Goal: Information Seeking & Learning: Learn about a topic

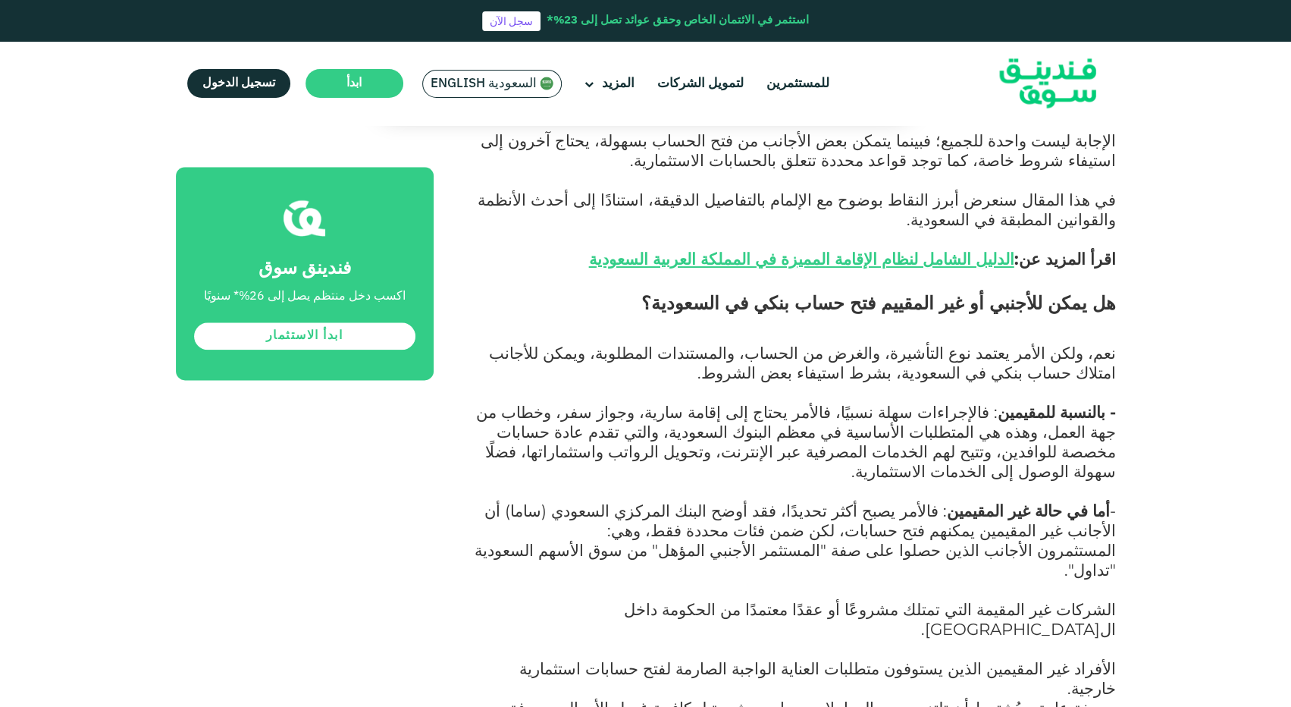
scroll to position [1171, 0]
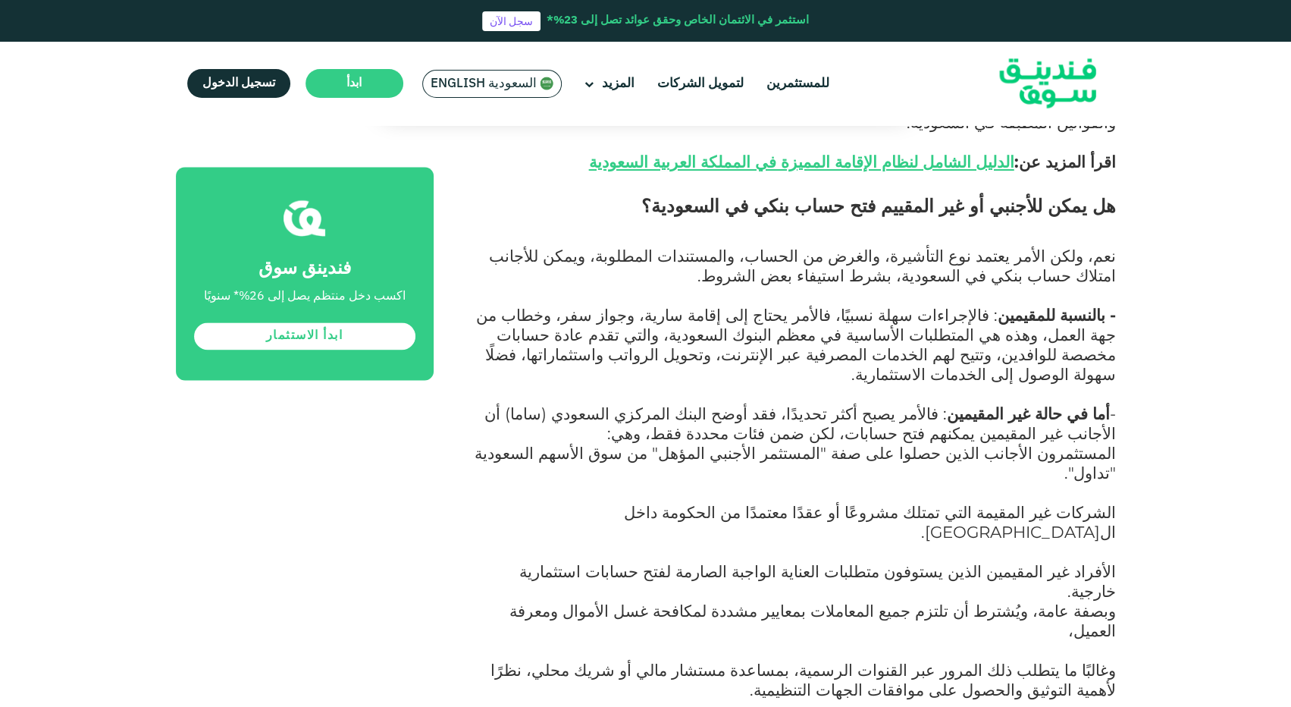
drag, startPoint x: 0, startPoint y: 0, endPoint x: 422, endPoint y: 551, distance: 693.9
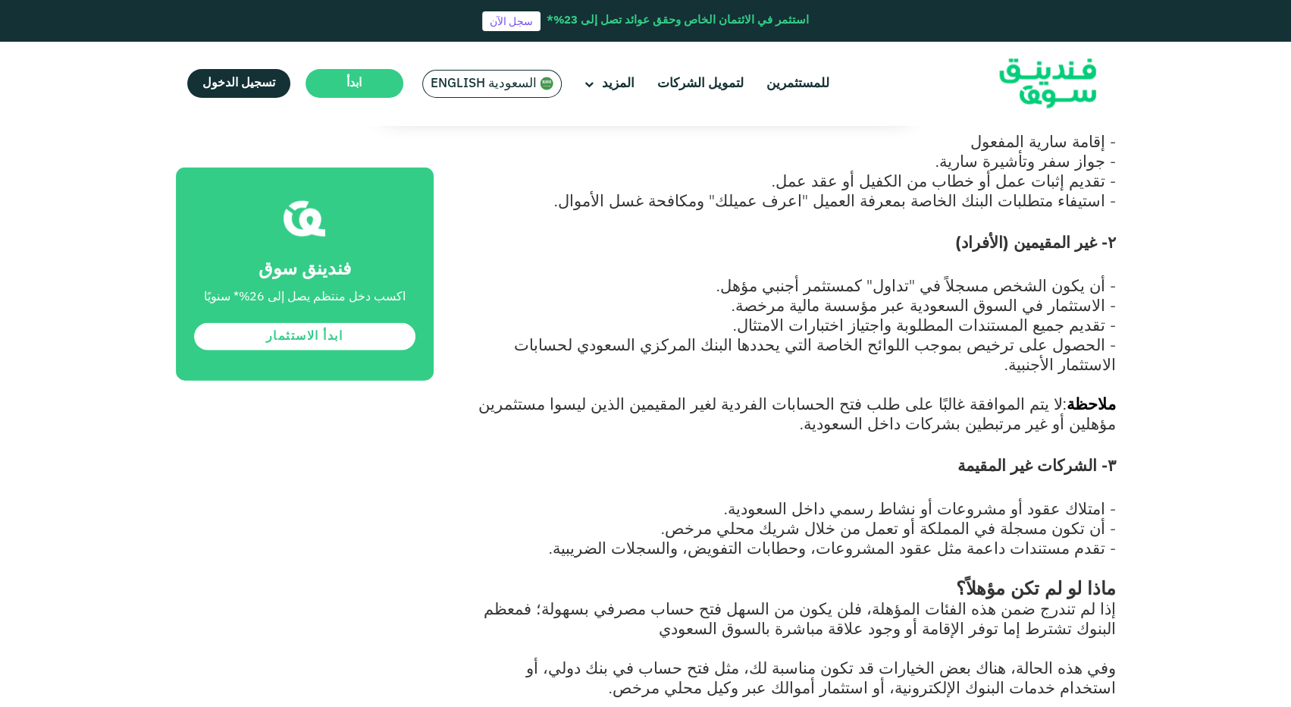
scroll to position [2076, 0]
click at [801, 517] on span "- أن تكون مسجلة في المملكة أو تعمل من خلال شريك محلي مرخص." at bounding box center [888, 527] width 455 height 20
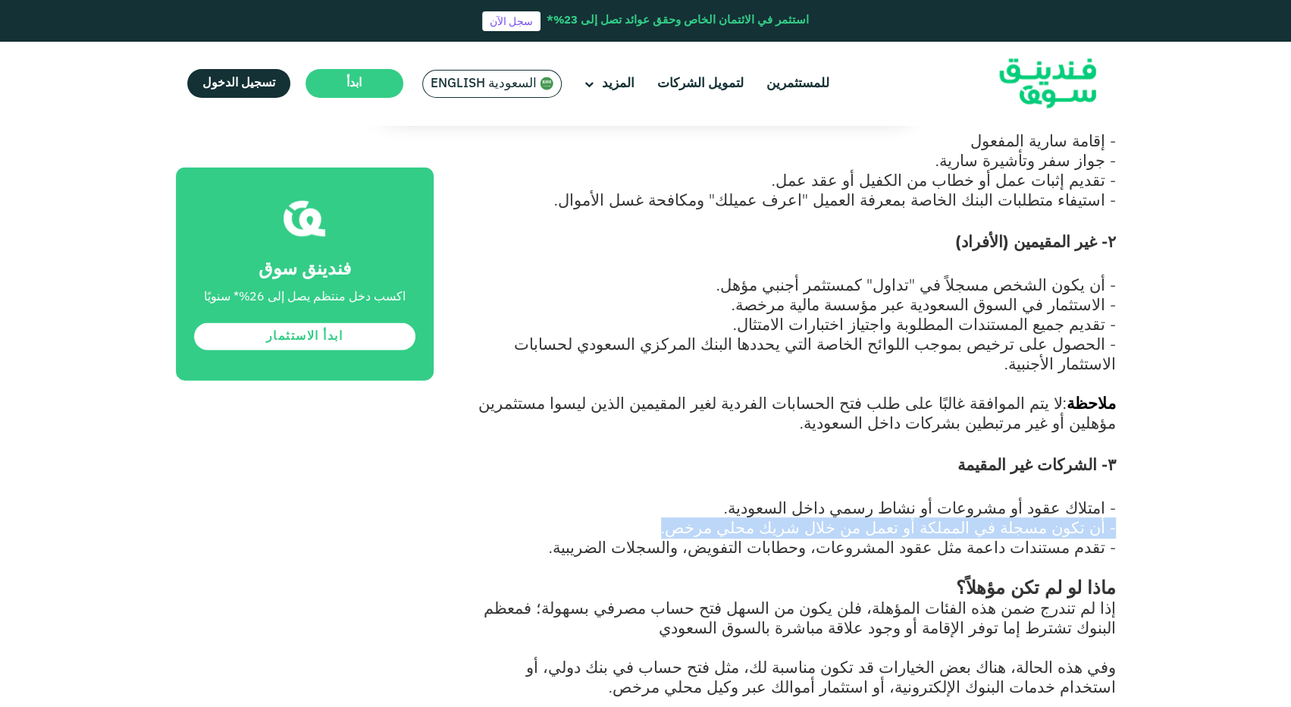
click at [801, 517] on span "- أن تكون مسجلة في المملكة أو تعمل من خلال شريك محلي مرخص." at bounding box center [888, 527] width 455 height 20
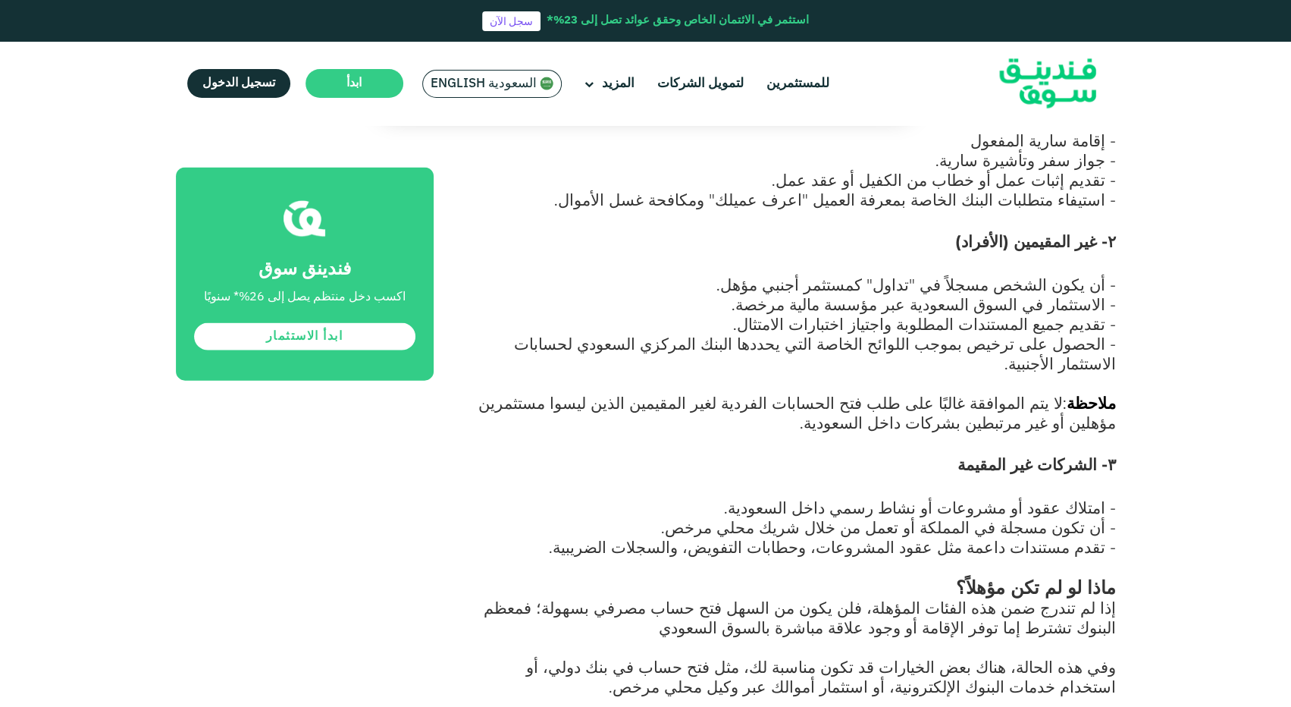
click at [795, 537] on span "- تقدم مستندات داعمة مثل عقود المشروعات، وحطابات التفويض، والسجلات الضريبية." at bounding box center [832, 547] width 567 height 20
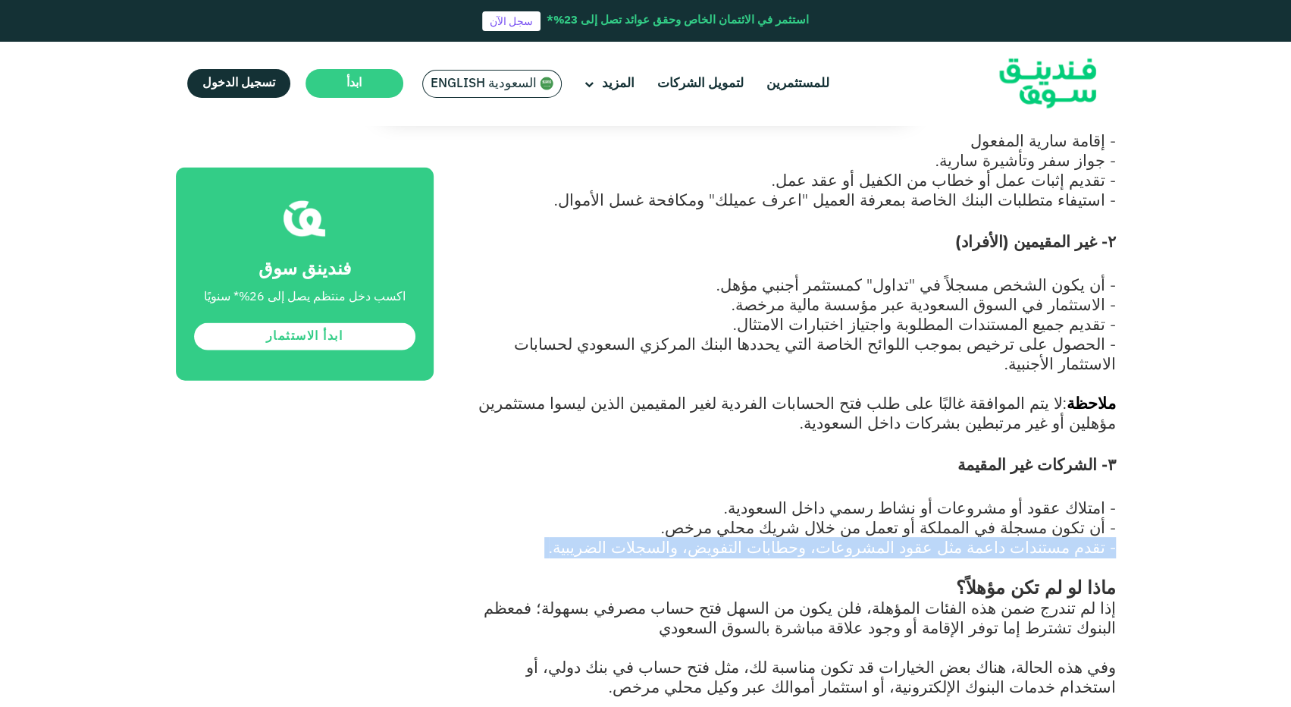
click at [795, 537] on span "- تقدم مستندات داعمة مثل عقود المشروعات، وحطابات التفويض، والسجلات الضريبية." at bounding box center [832, 547] width 567 height 20
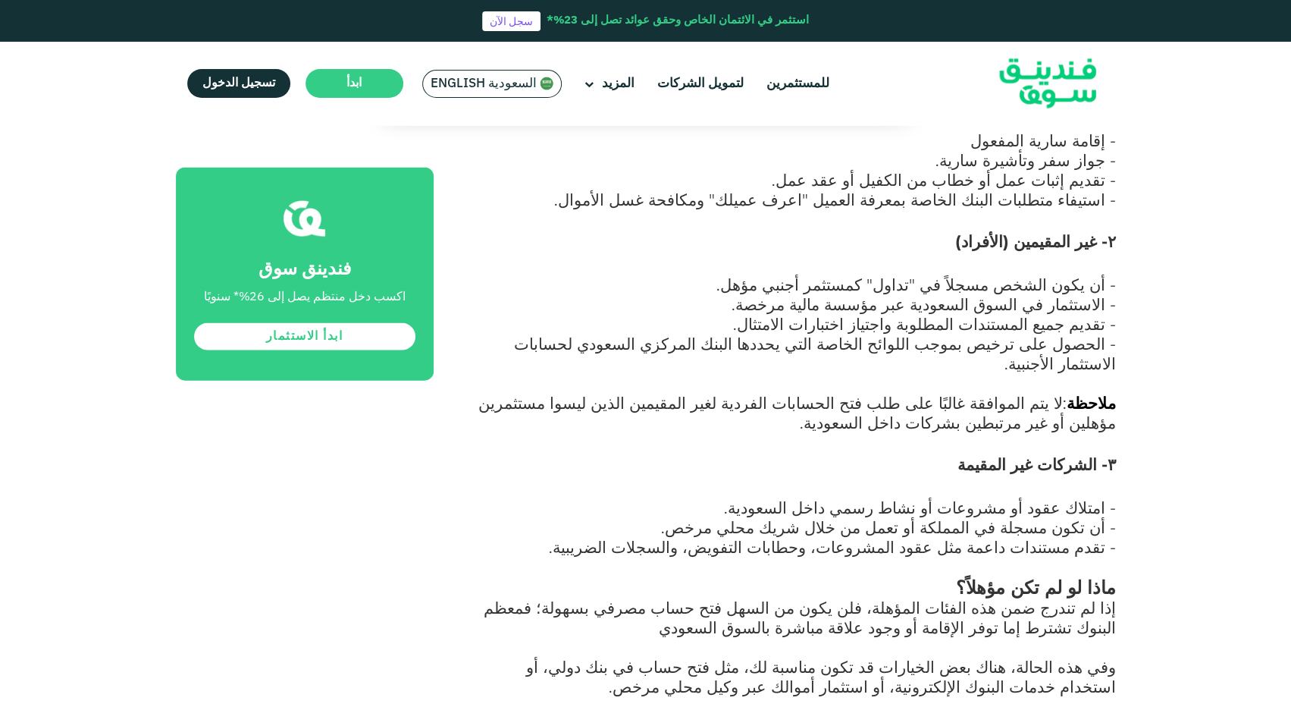
click at [866, 657] on span "وفي هذه الحالة، هناك بعض الخيارات قد تكون مناسبة لك، مثل فتح حساب في بنك دولي، …" at bounding box center [821, 676] width 590 height 39
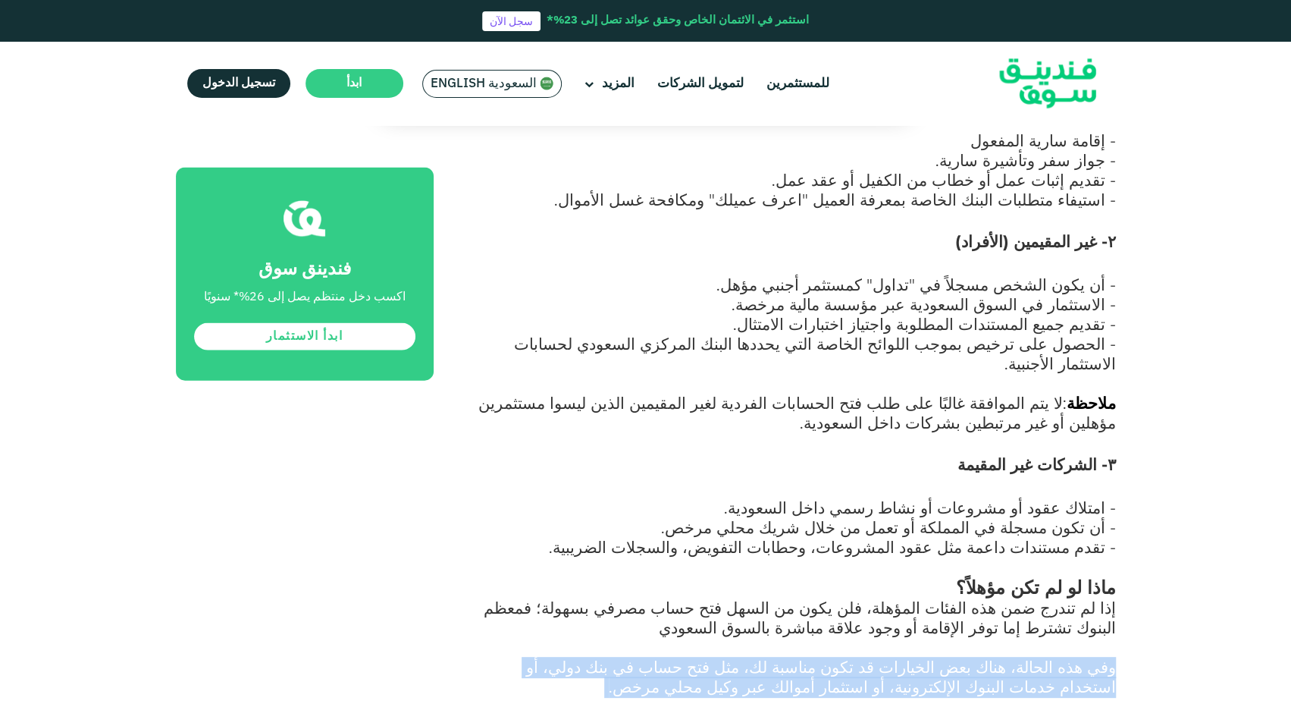
click at [866, 657] on span "وفي هذه الحالة، هناك بعض الخيارات قد تكون مناسبة لك، مثل فتح حساب في بنك دولي، …" at bounding box center [821, 676] width 590 height 39
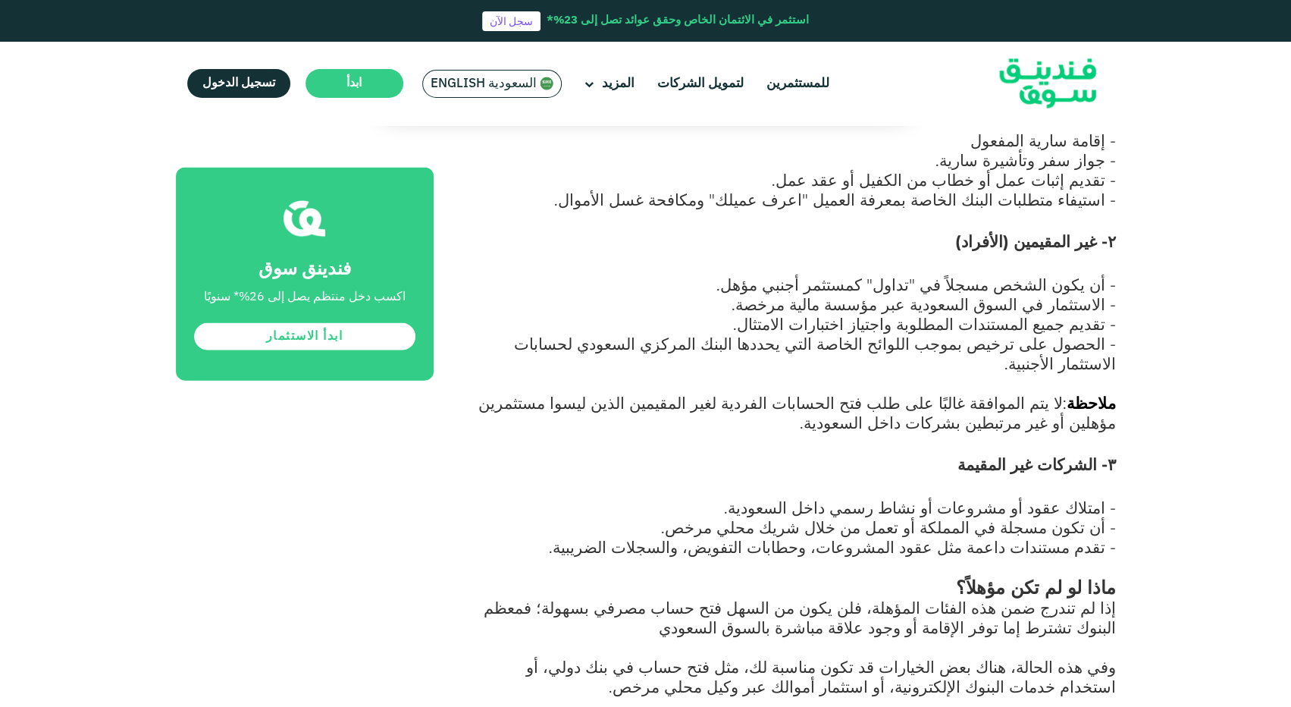
click at [933, 597] on span "إذا لم تندرج ضمن هذه الفئات المؤهلة، فلن يكون من السهل فتح حساب مصرفي بسهولة؛ ف…" at bounding box center [800, 616] width 632 height 39
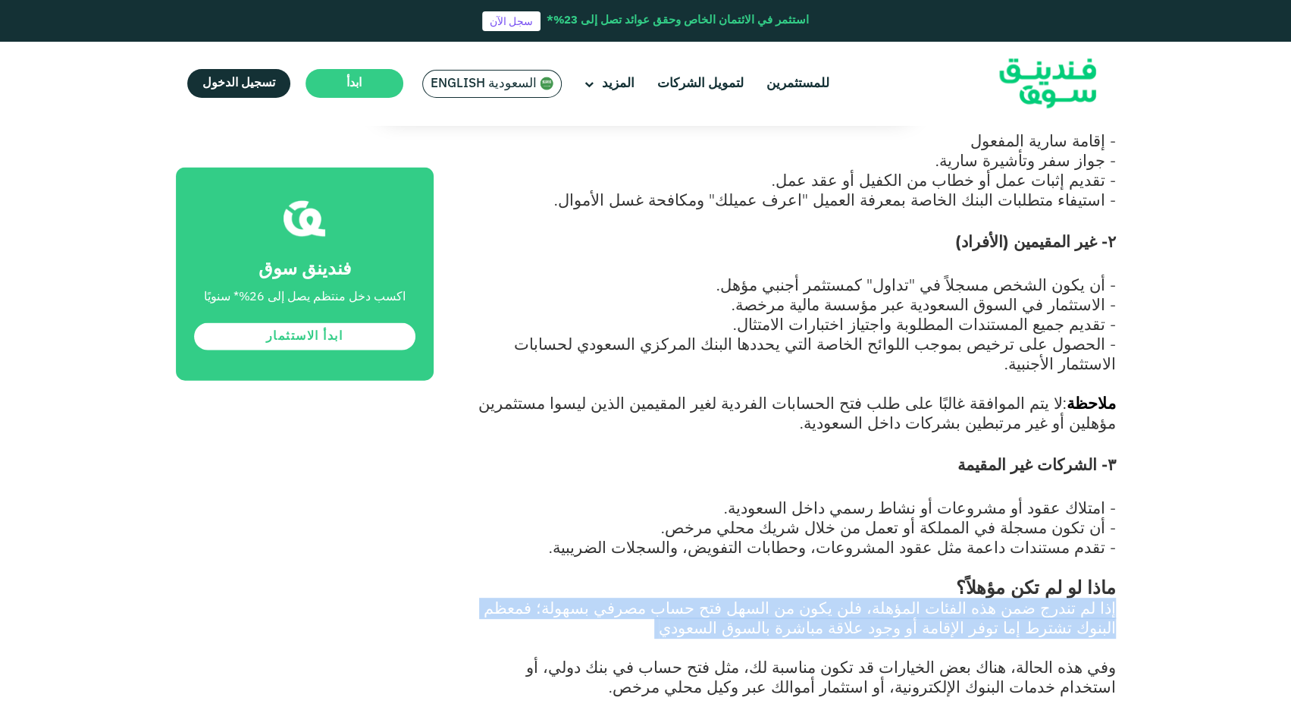
click at [933, 597] on span "إذا لم تندرج ضمن هذه الفئات المؤهلة، فلن يكون من السهل فتح حساب مصرفي بسهولة؛ ف…" at bounding box center [800, 616] width 632 height 39
click at [936, 597] on span "إذا لم تندرج ضمن هذه الفئات المؤهلة، فلن يكون من السهل فتح حساب مصرفي بسهولة؛ ف…" at bounding box center [800, 616] width 632 height 39
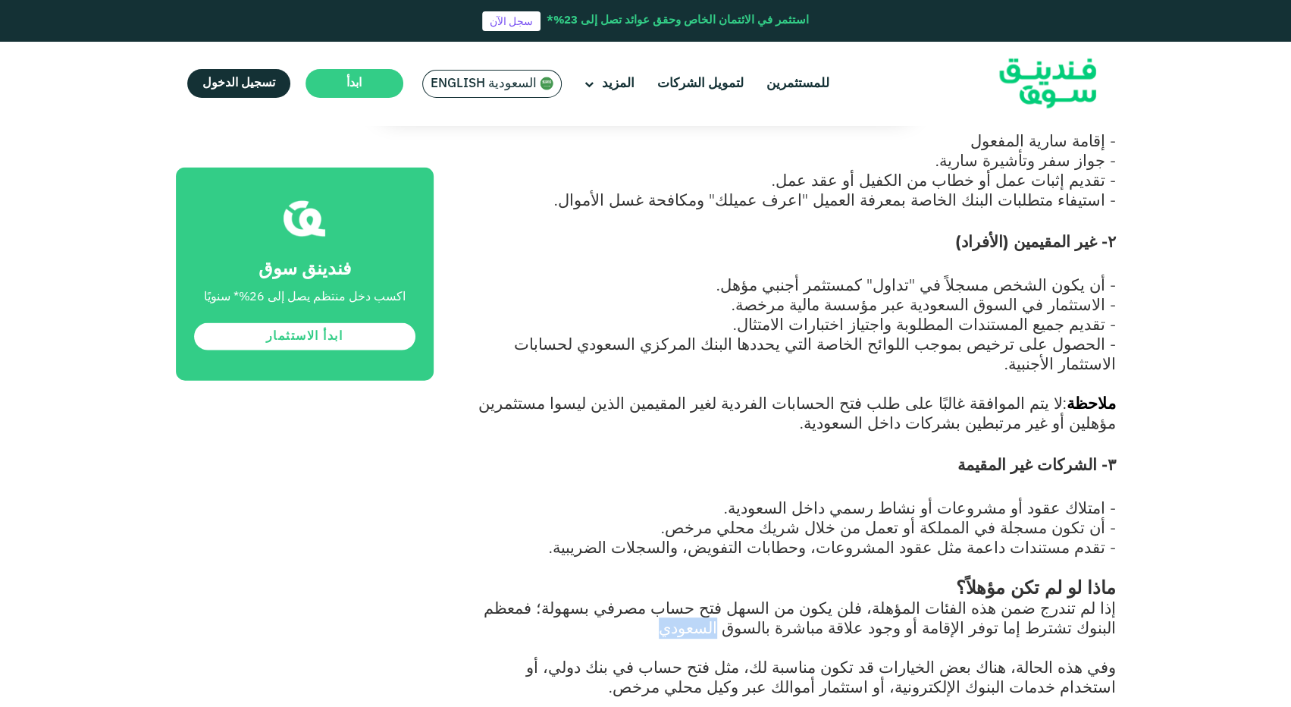
click at [936, 597] on span "إذا لم تندرج ضمن هذه الفئات المؤهلة، فلن يكون من السهل فتح حساب مصرفي بسهولة؛ ف…" at bounding box center [800, 616] width 632 height 39
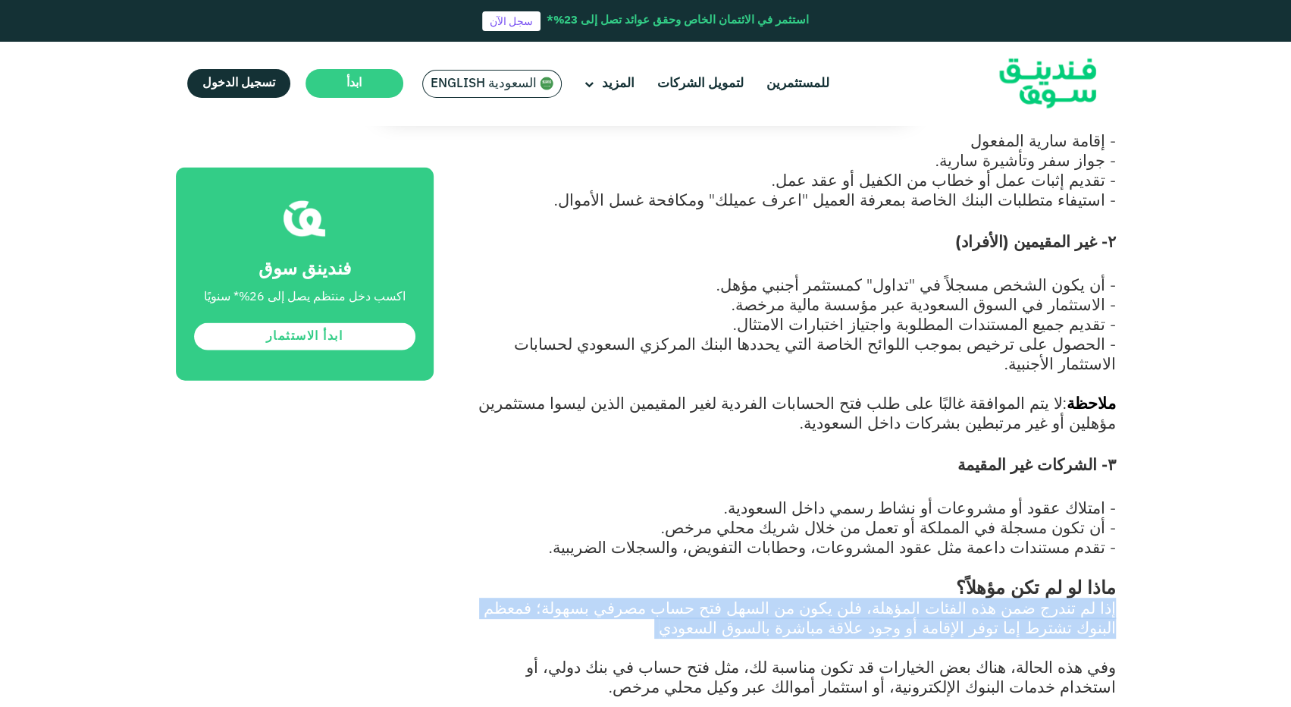
click at [936, 597] on span "إذا لم تندرج ضمن هذه الفئات المؤهلة، فلن يكون من السهل فتح حساب مصرفي بسهولة؛ ف…" at bounding box center [800, 616] width 632 height 39
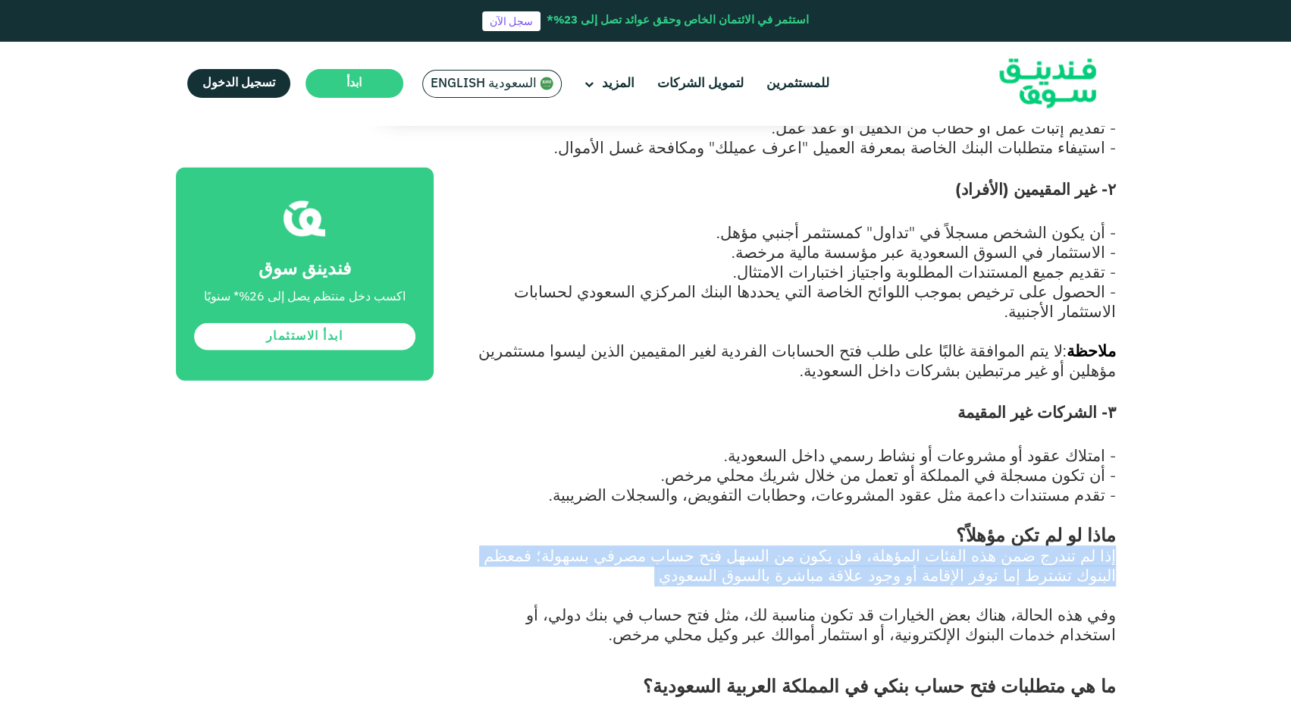
scroll to position [2129, 0]
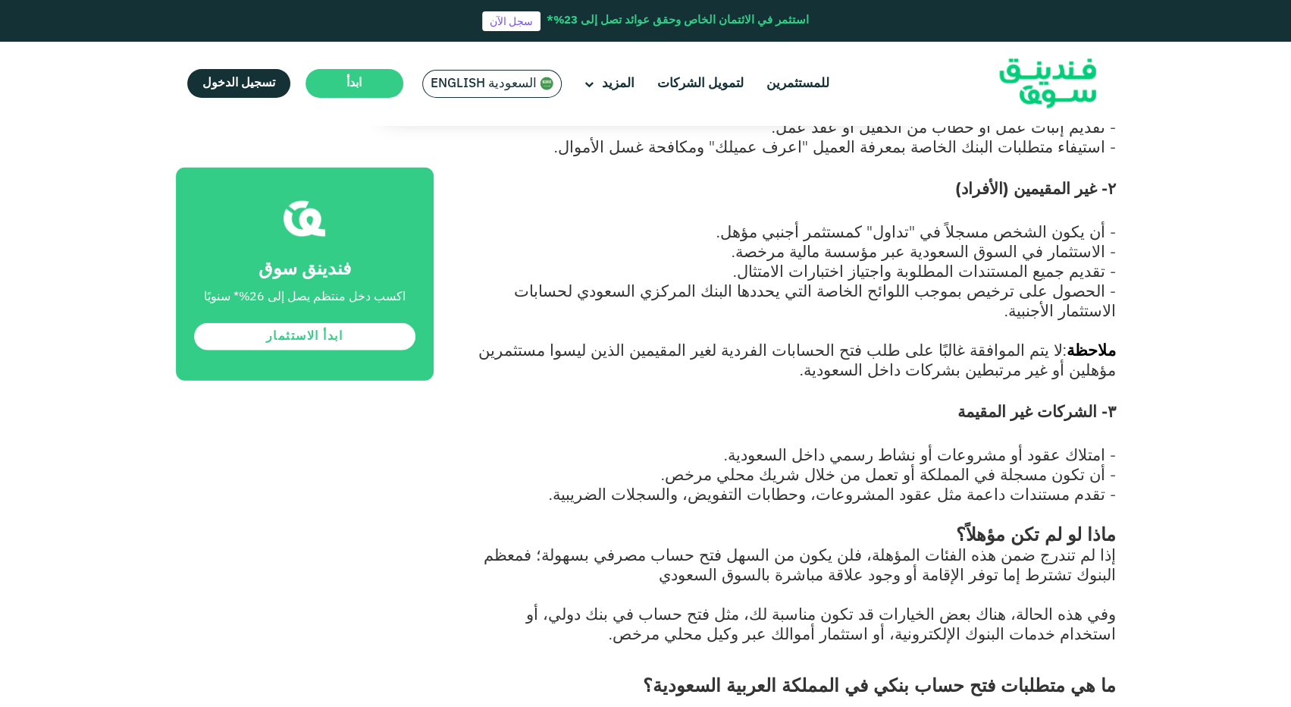
click at [936, 604] on span "وفي هذه الحالة، هناك بعض الخيارات قد تكون مناسبة لك، مثل فتح حساب في بنك دولي، …" at bounding box center [821, 623] width 590 height 39
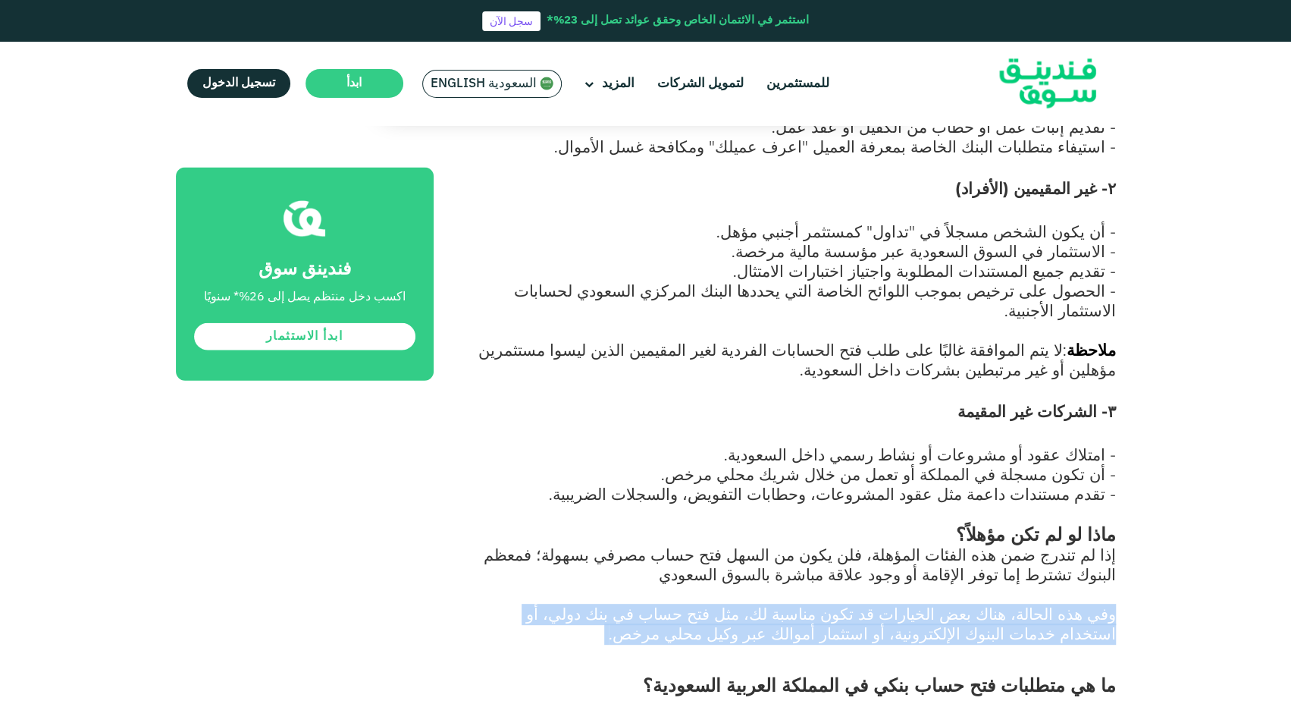
click at [936, 604] on span "وفي هذه الحالة، هناك بعض الخيارات قد تكون مناسبة لك، مثل فتح حساب في بنك دولي، …" at bounding box center [821, 623] width 590 height 39
drag, startPoint x: 951, startPoint y: 419, endPoint x: 1011, endPoint y: 406, distance: 61.4
click at [1011, 644] on h2 "ما هي متطلبات فتح حساب بنكي في المملكة العربية السعودية؟" at bounding box center [792, 671] width 648 height 55
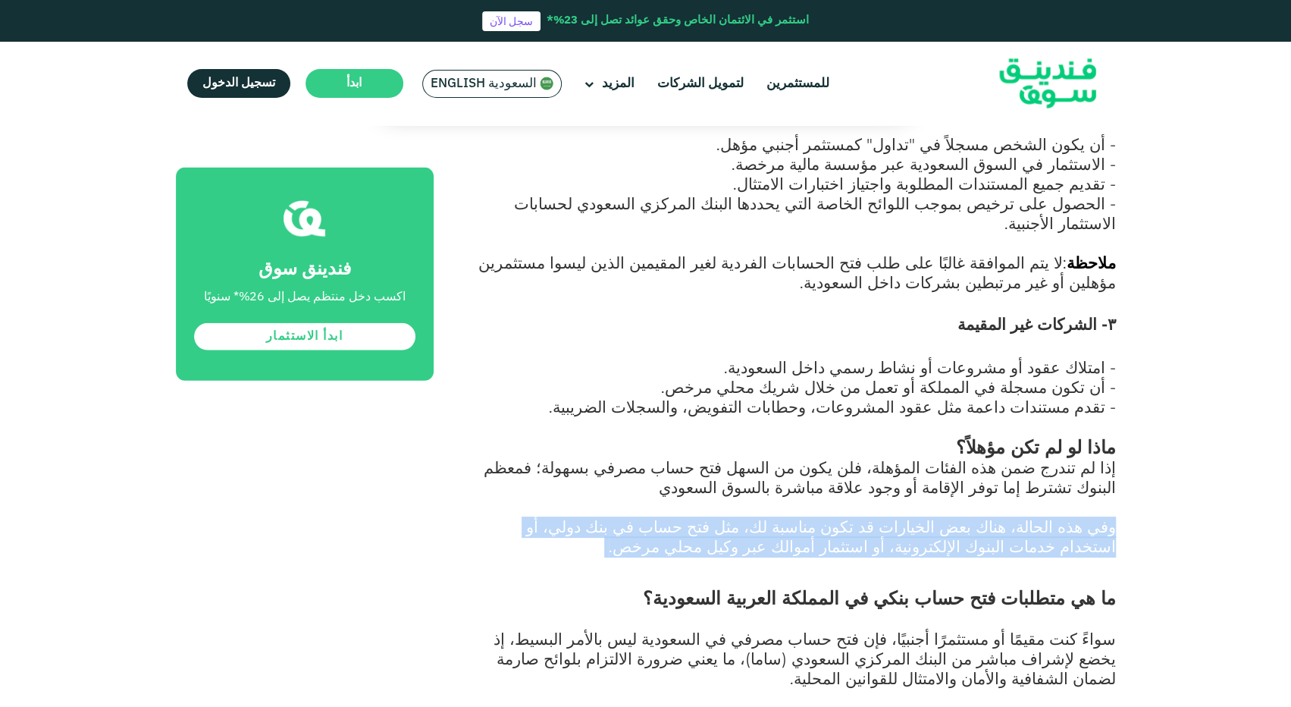
scroll to position [2217, 0]
